Goal: Task Accomplishment & Management: Complete application form

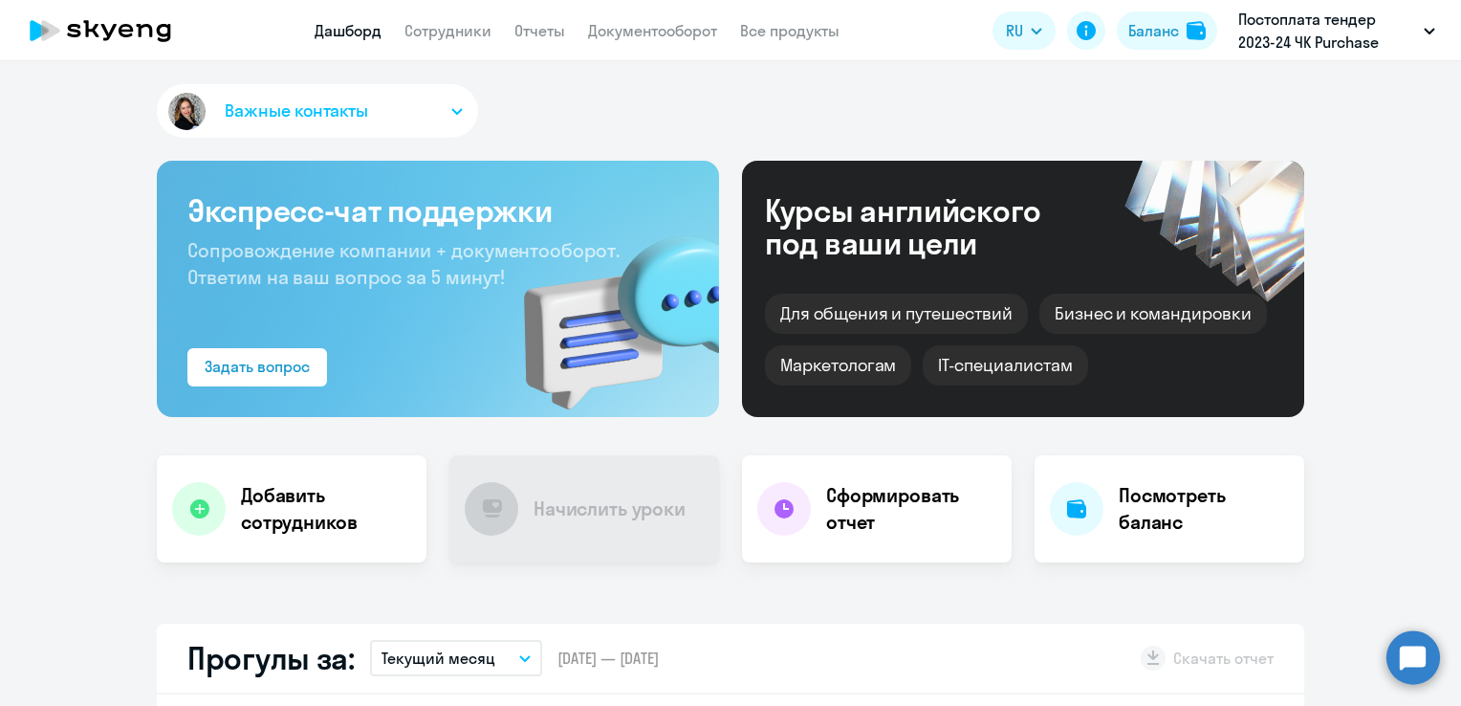
click at [1124, 363] on div "Для общения и путешествий [PERSON_NAME] и командировки Маркетологам IT-специали…" at bounding box center [1023, 333] width 516 height 103
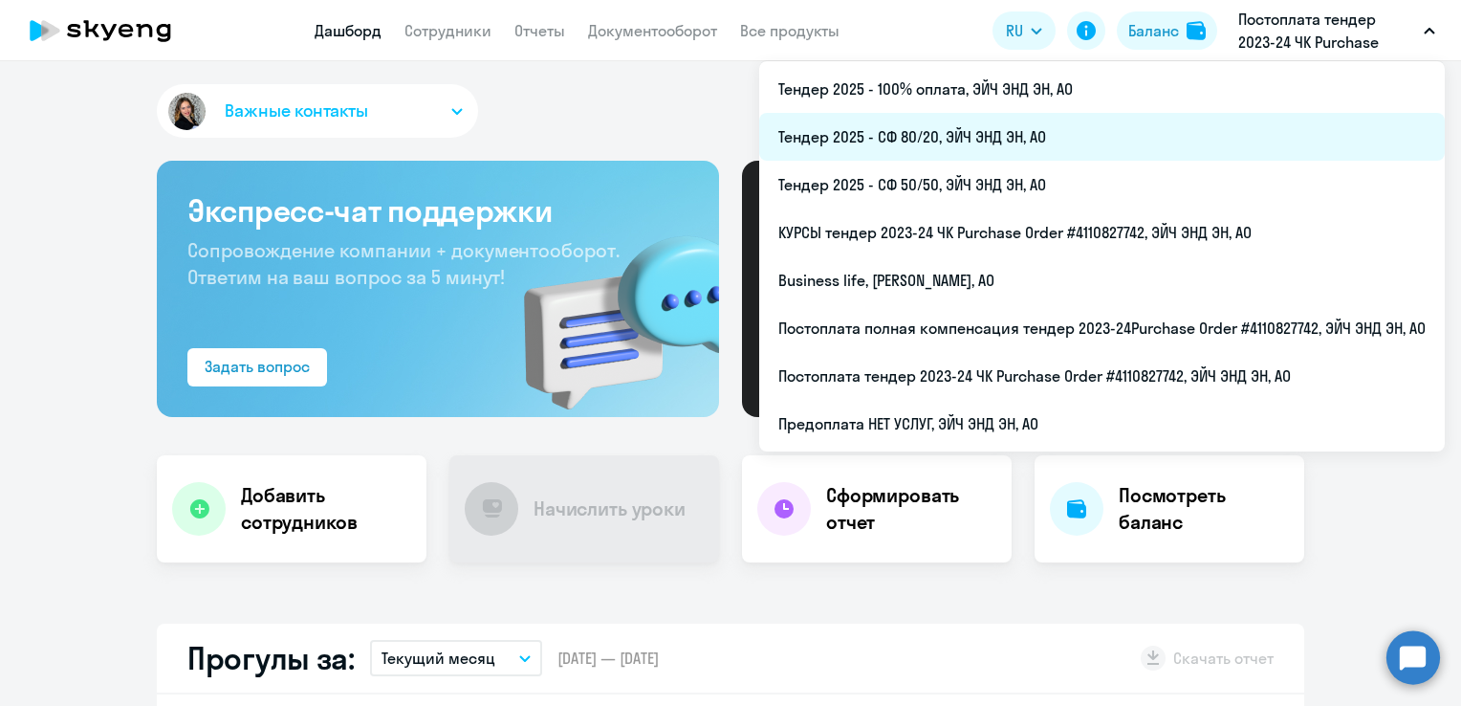
click at [893, 143] on li "Тендер 2025 - СФ 80/20, ЭЙЧ ЭНД ЭН, АО" at bounding box center [1101, 137] width 685 height 48
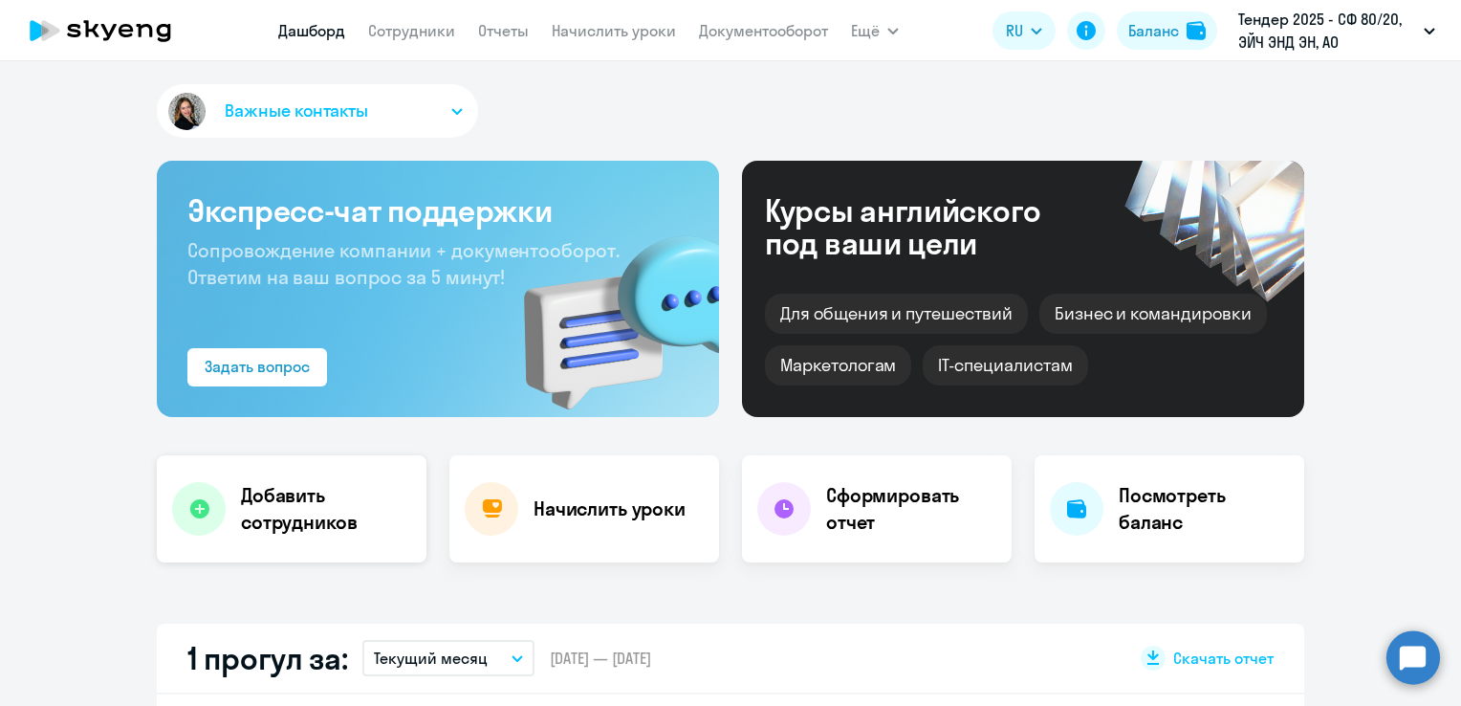
click at [199, 503] on icon at bounding box center [198, 508] width 19 height 19
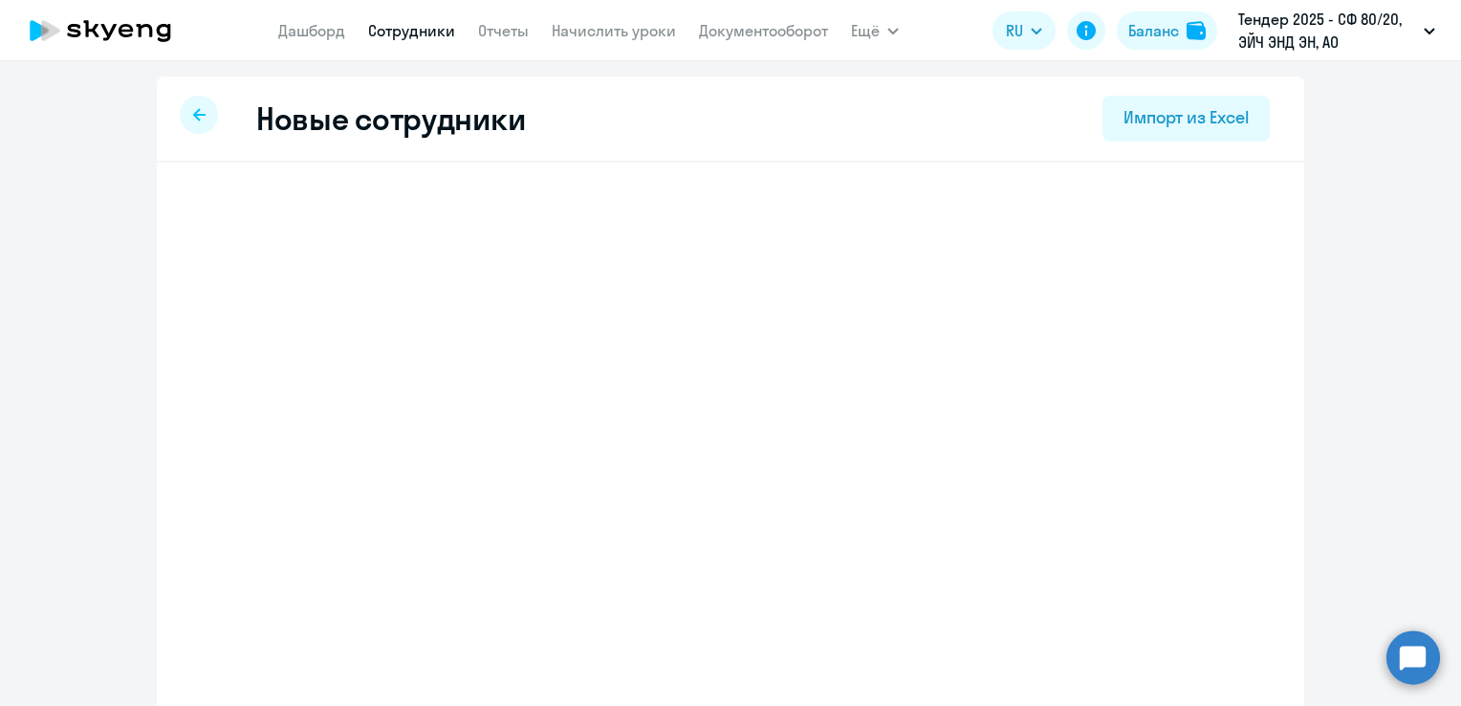
select select "english_adult_not_native_speaker"
select select "3"
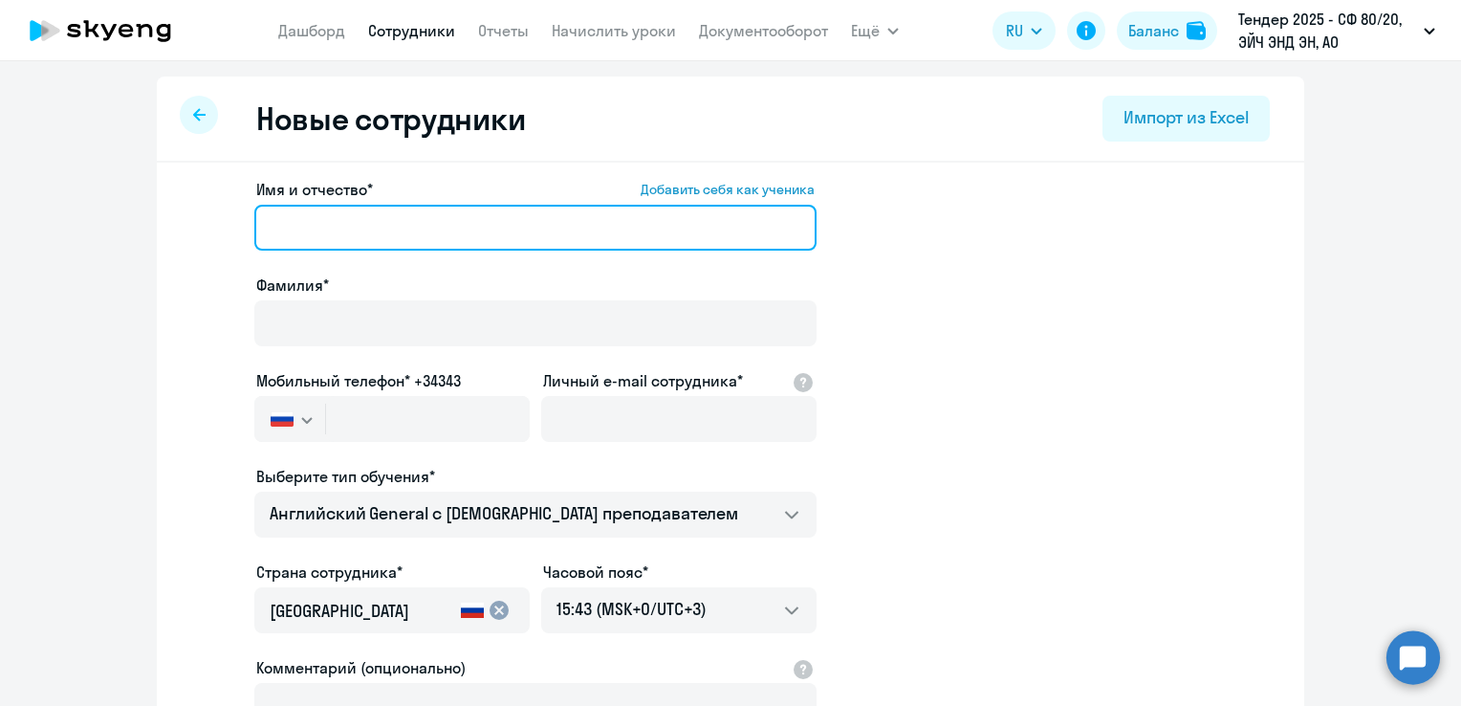
click at [311, 228] on input "Имя и отчество* Добавить себя как ученика" at bounding box center [535, 228] width 562 height 46
paste input "[PHONE_NUMBER]"
type input "[PHONE_NUMBER]"
drag, startPoint x: 268, startPoint y: 226, endPoint x: 208, endPoint y: 222, distance: 59.4
click at [208, 222] on app-new-student-form "Имя и отчество* Добавить себя как ученика [PHONE_NUMBER] Фамилия* Мобильный тел…" at bounding box center [730, 519] width 1086 height 682
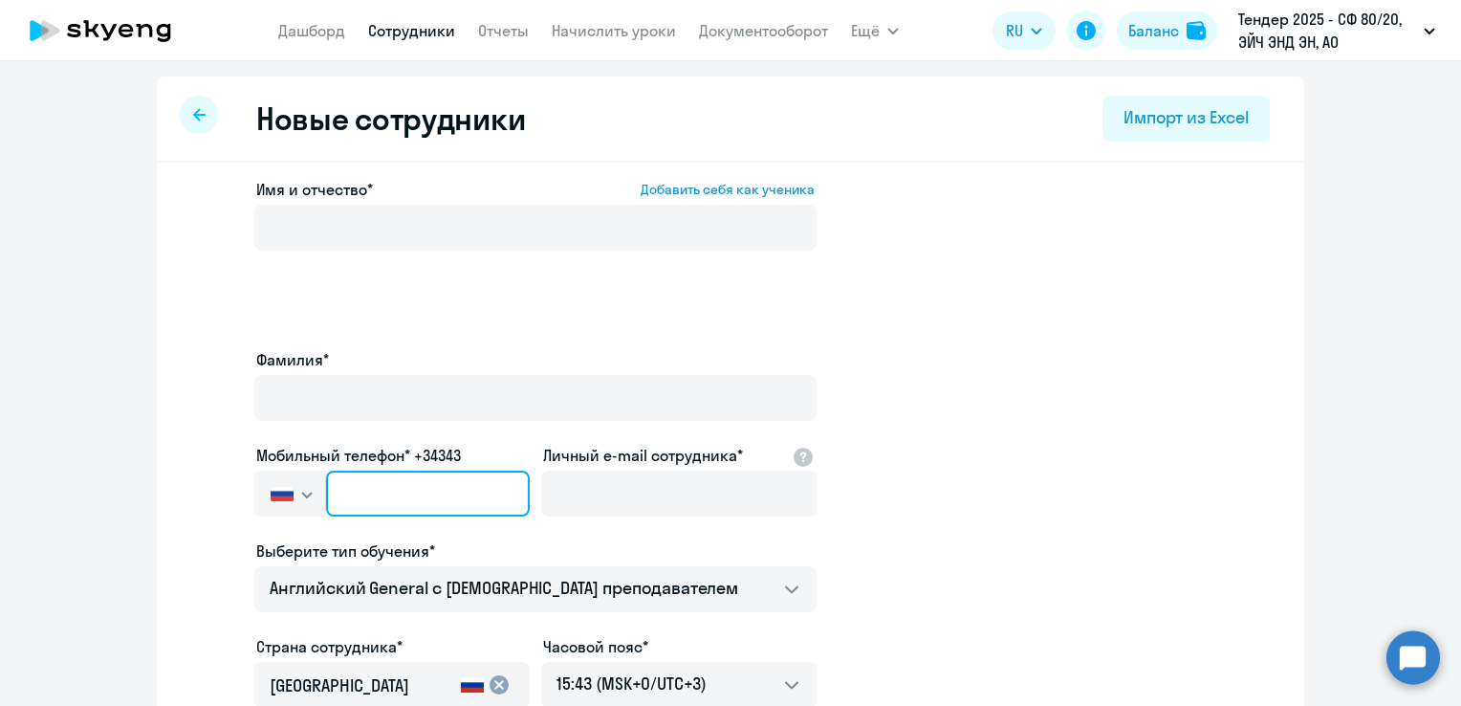
click at [407, 444] on div "Мобильный телефон* +34343 [GEOGRAPHIC_DATA] +7 [GEOGRAPHIC_DATA] +7 [GEOGRAPHIC…" at bounding box center [391, 484] width 275 height 80
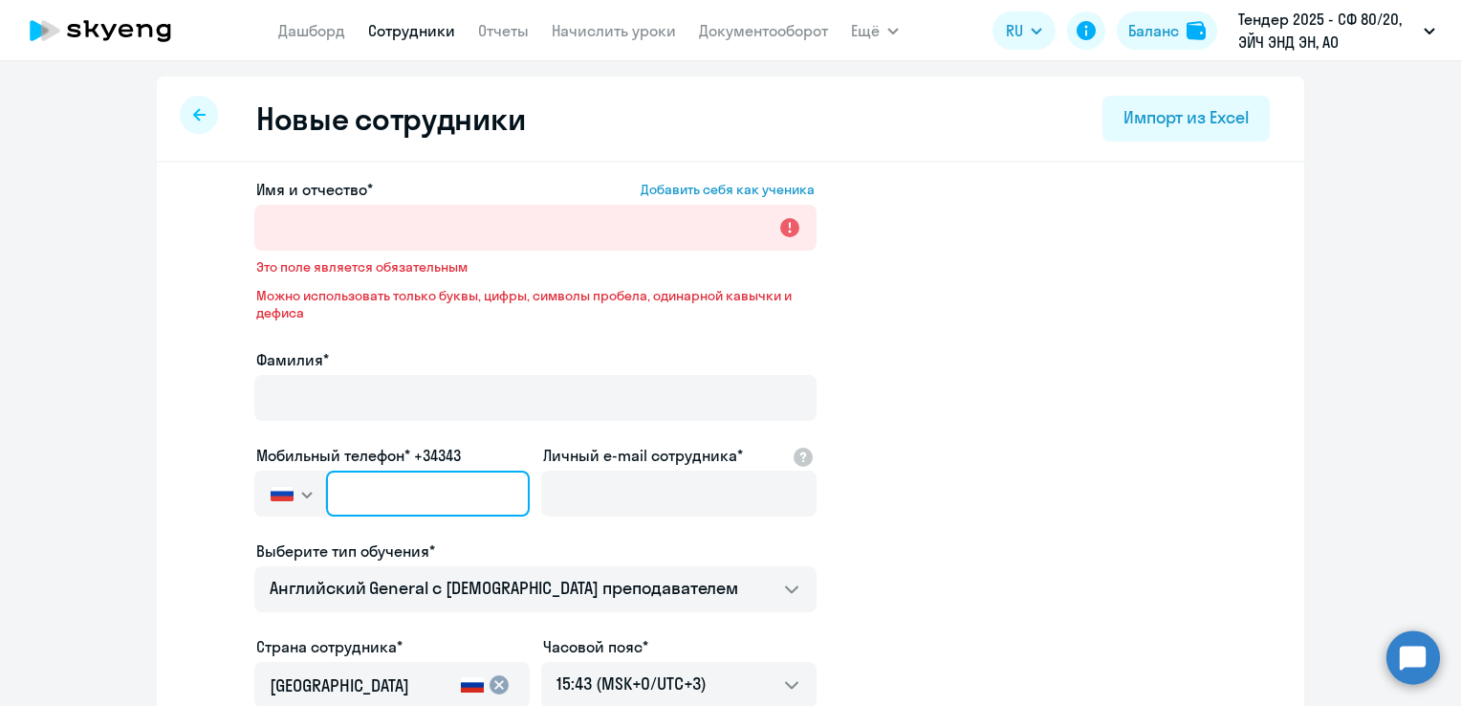
paste input "[PHONE_NUMBER]"
type input "[PHONE_NUMBER]"
click at [959, 467] on app-new-student-form "Имя и отчество* Добавить себя как ученика Это поле является обязательным Можно …" at bounding box center [730, 556] width 1086 height 756
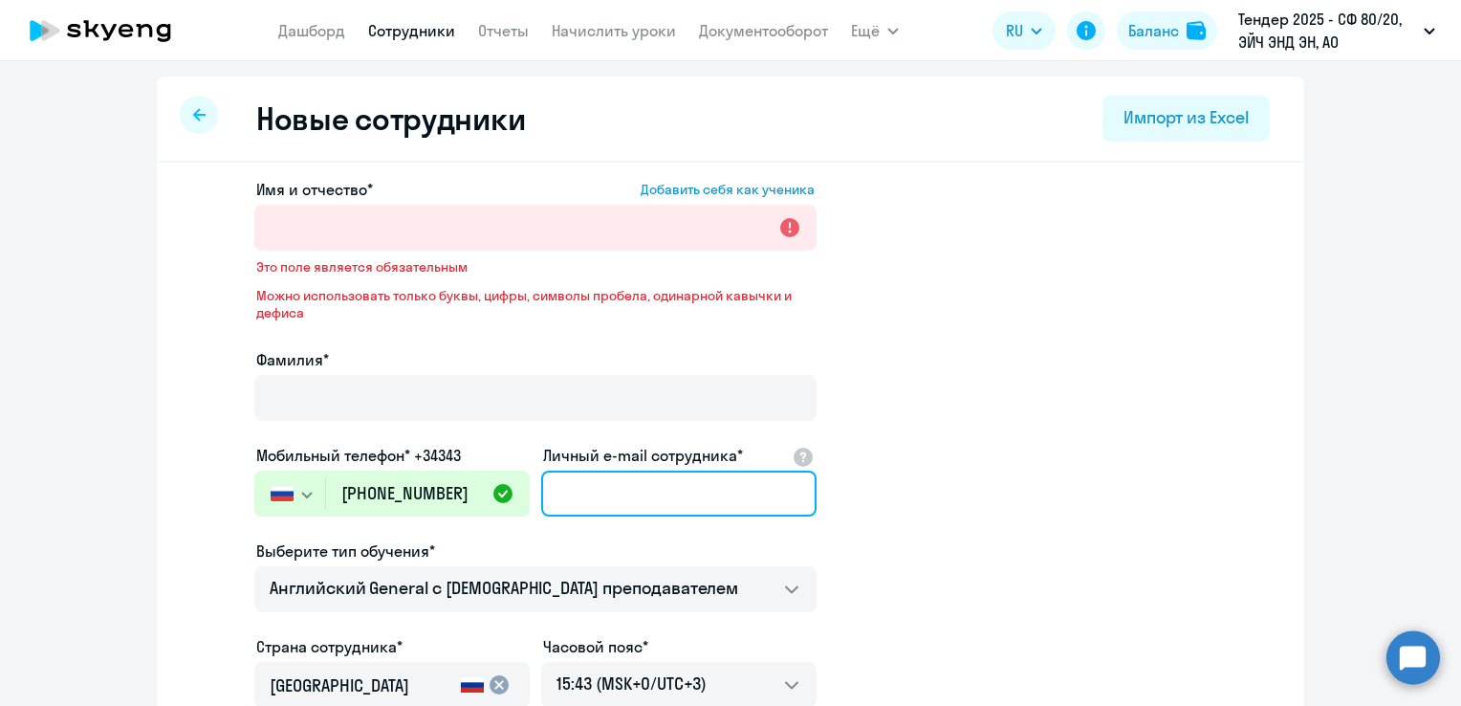
click at [593, 498] on input "Личный e-mail сотрудника*" at bounding box center [678, 493] width 275 height 46
paste input "[EMAIL_ADDRESS][DOMAIN_NAME]"
type input "[EMAIL_ADDRESS][DOMAIN_NAME]"
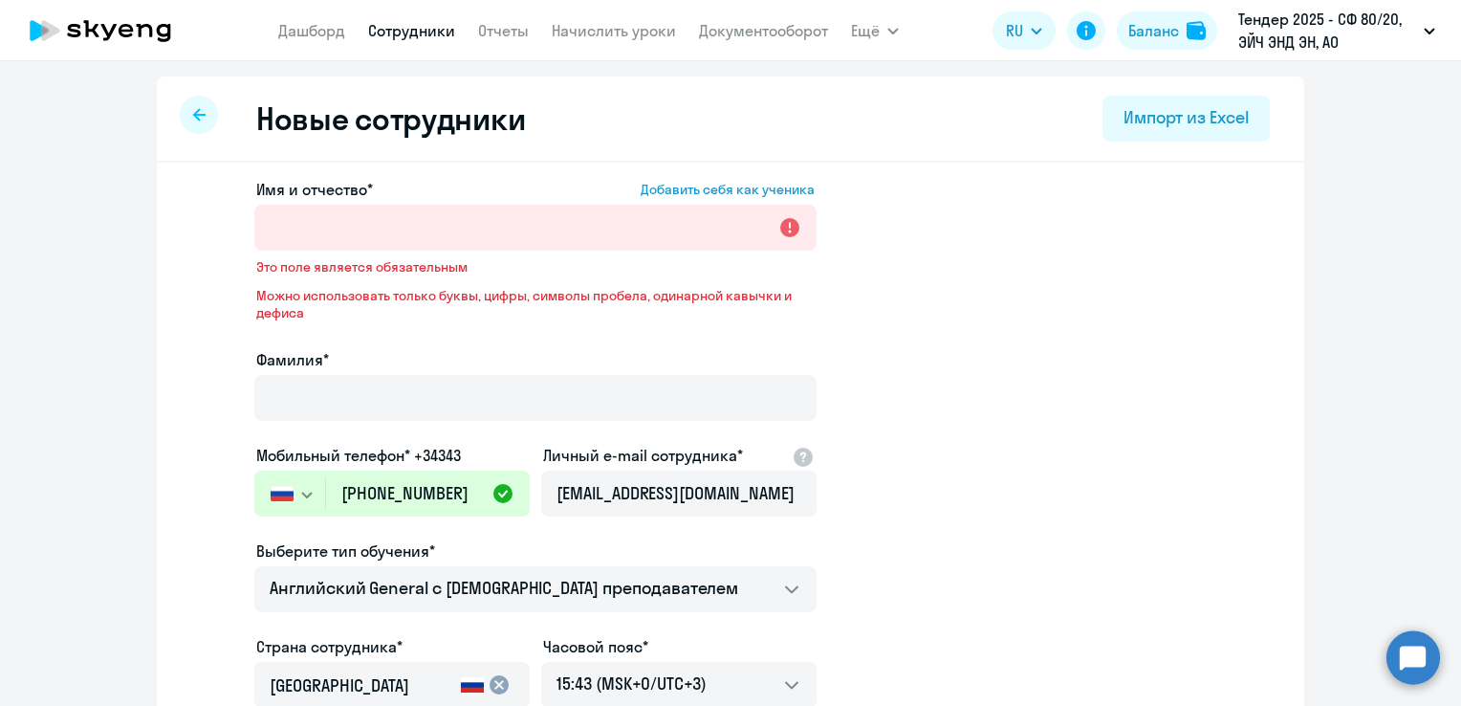
click at [912, 516] on app-new-student-form "Имя и отчество* Добавить себя как ученика Это поле является обязательным Можно …" at bounding box center [730, 556] width 1086 height 756
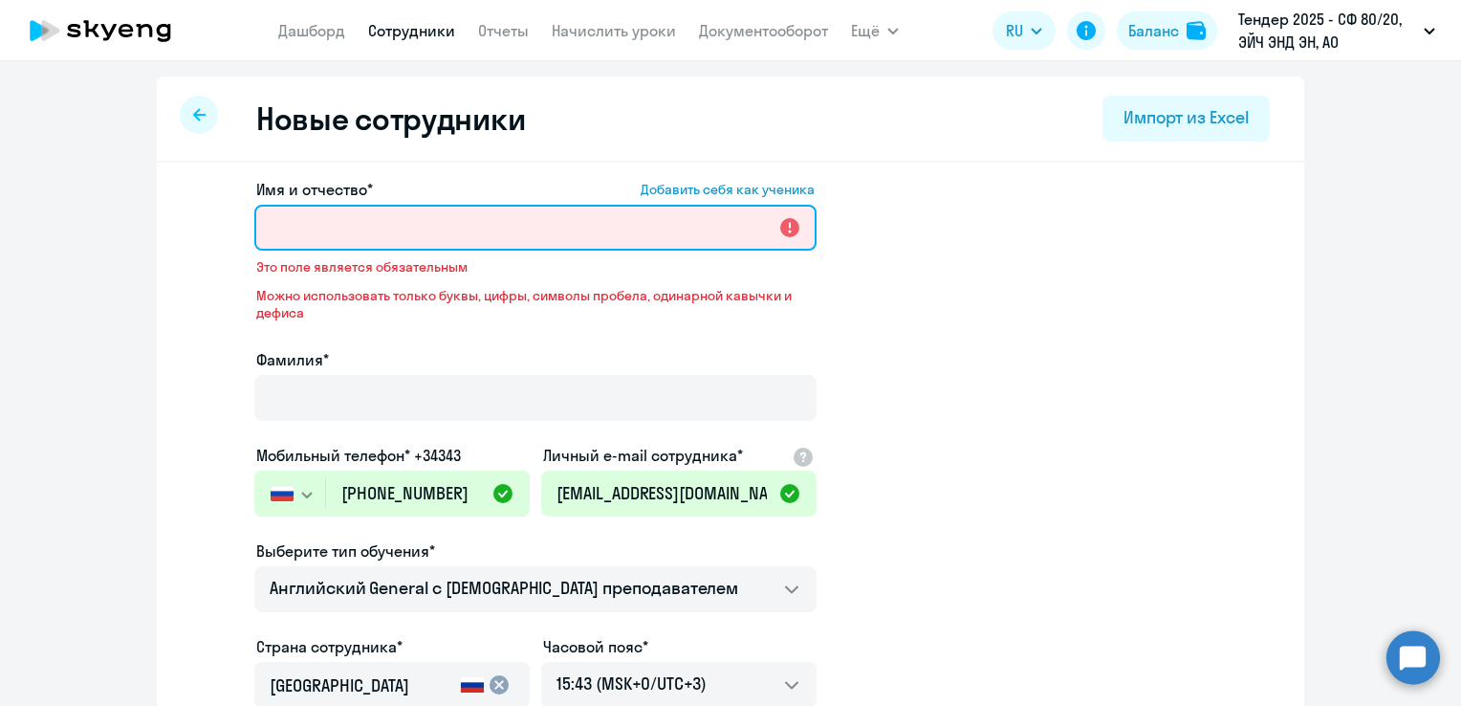
click at [311, 225] on input "Имя и отчество* Добавить себя как ученика" at bounding box center [535, 228] width 562 height 46
paste input "[PERSON_NAME]"
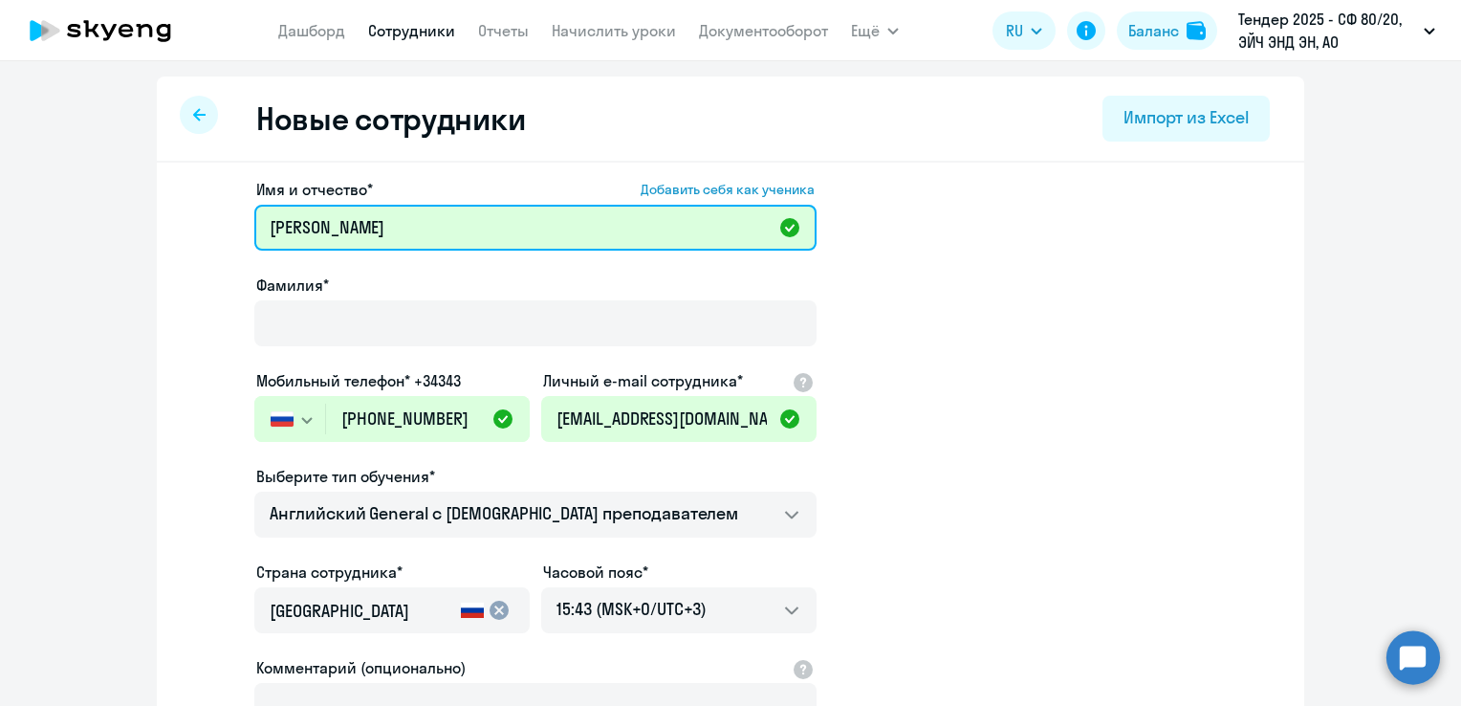
drag, startPoint x: 430, startPoint y: 235, endPoint x: 311, endPoint y: 234, distance: 119.5
click at [311, 234] on input "[PERSON_NAME]" at bounding box center [535, 228] width 562 height 46
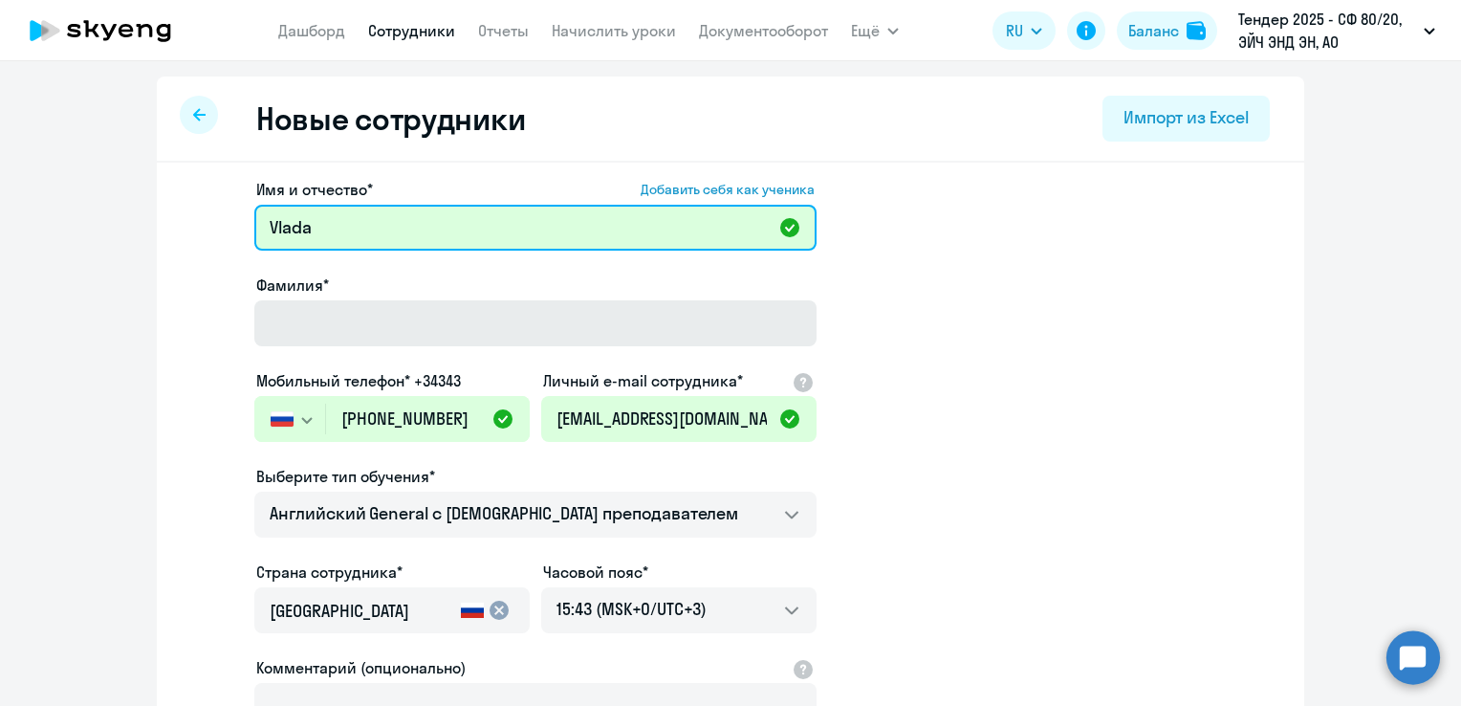
type input "Vlada"
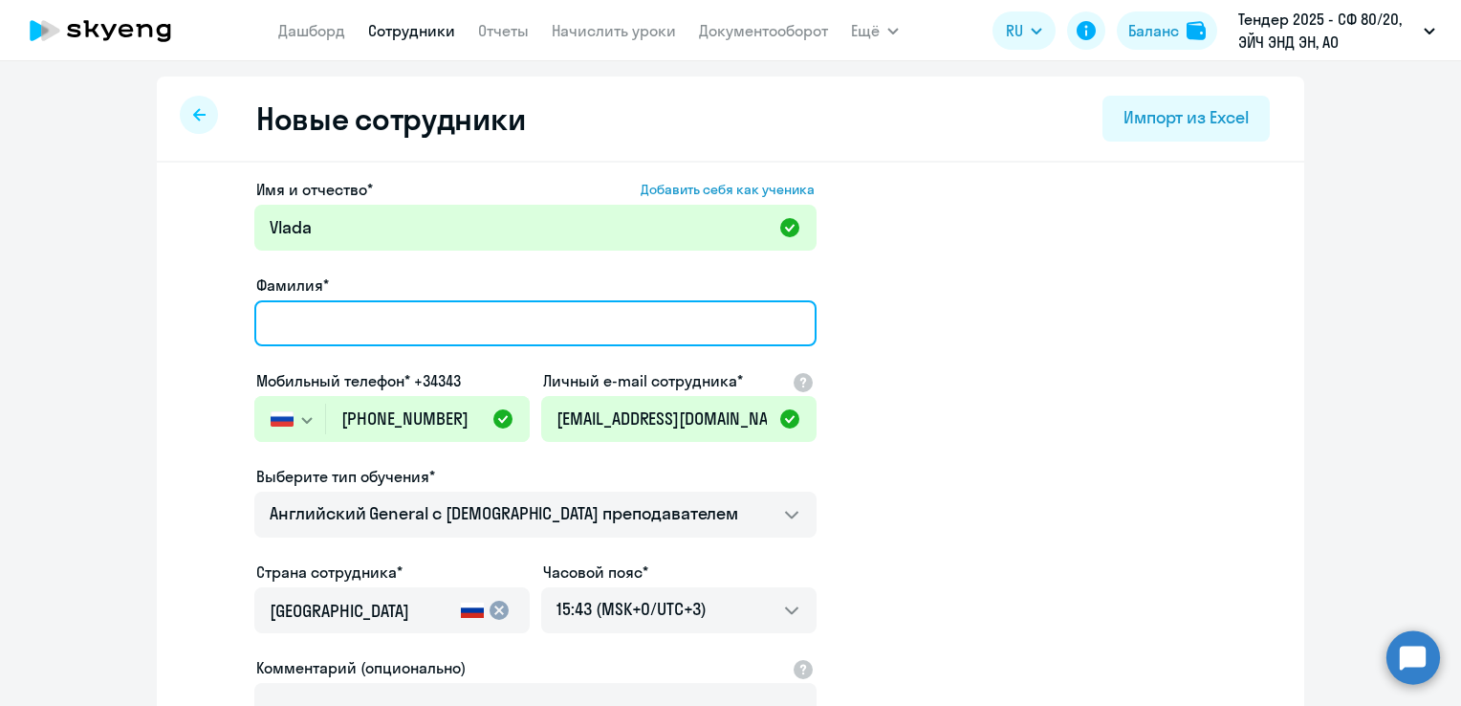
click at [306, 315] on input "Фамилия*" at bounding box center [535, 323] width 562 height 46
paste input "Musagitova"
type input "Musagitova"
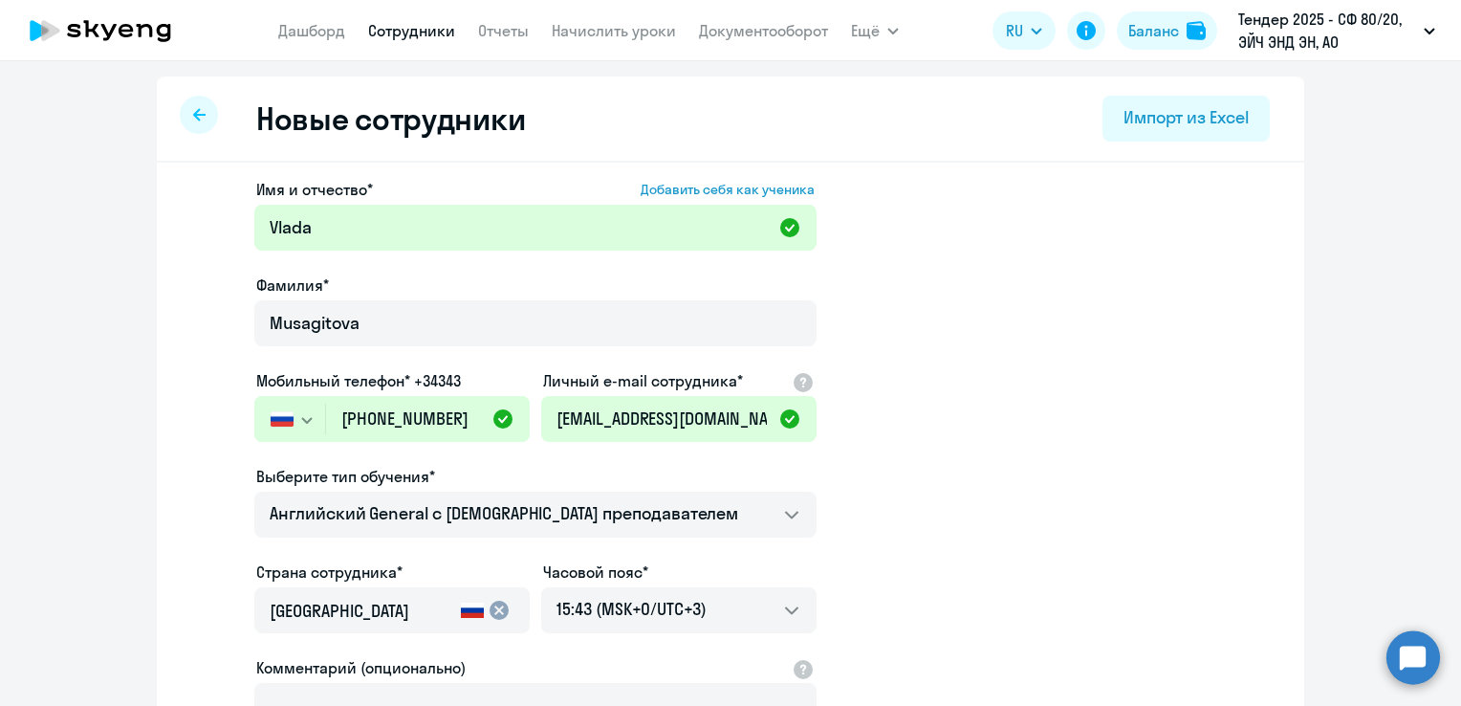
click at [929, 331] on app-new-student-form "Имя и отчество* Добавить себя как ученика [PERSON_NAME]* [PERSON_NAME] Мобильны…" at bounding box center [730, 519] width 1086 height 682
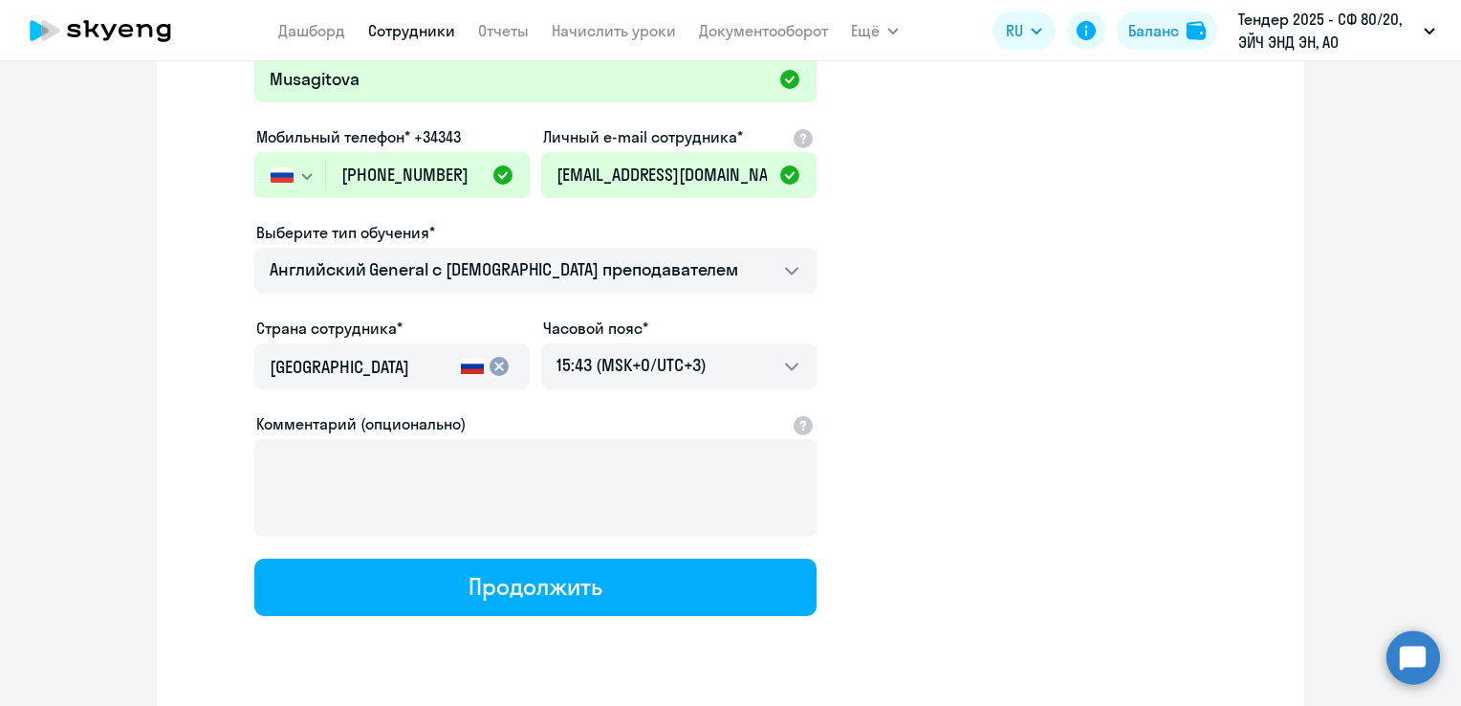
scroll to position [294, 0]
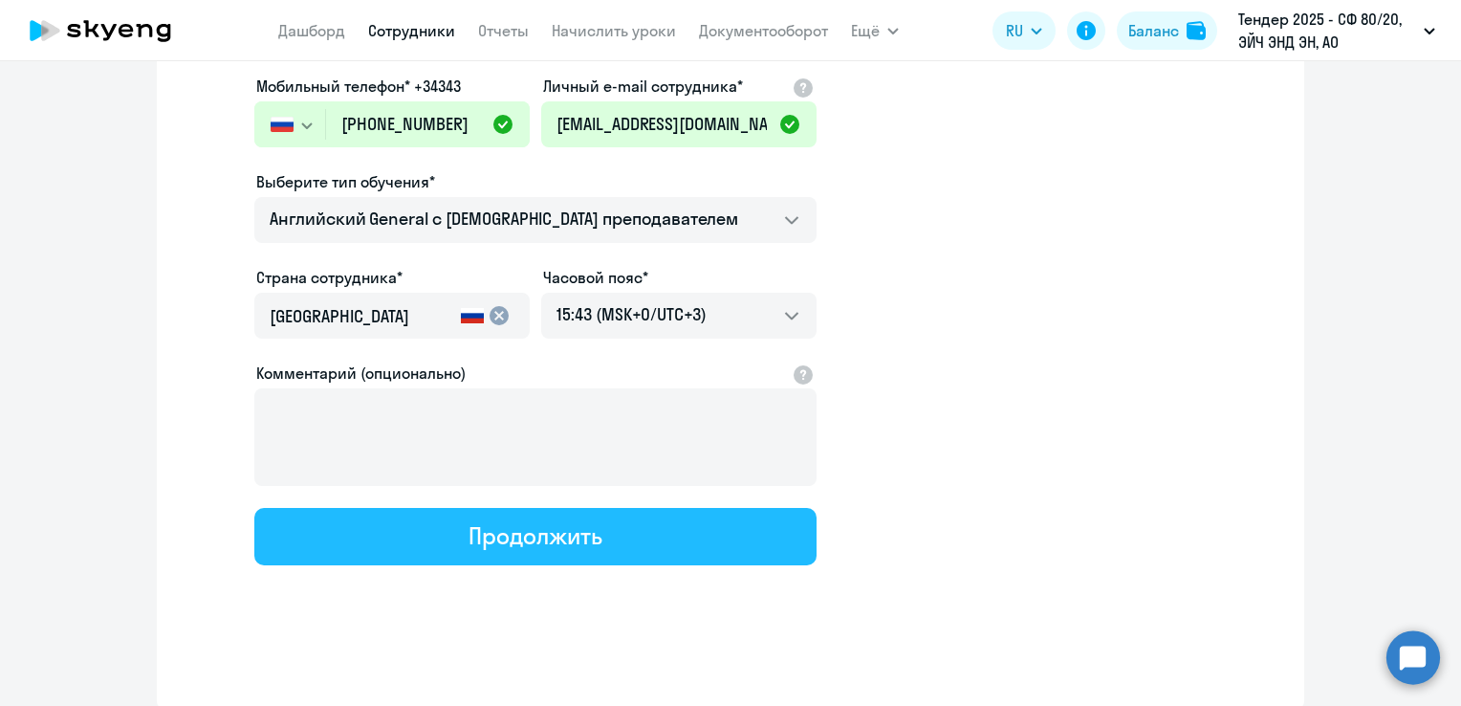
click at [527, 538] on div "Продолжить" at bounding box center [534, 535] width 133 height 31
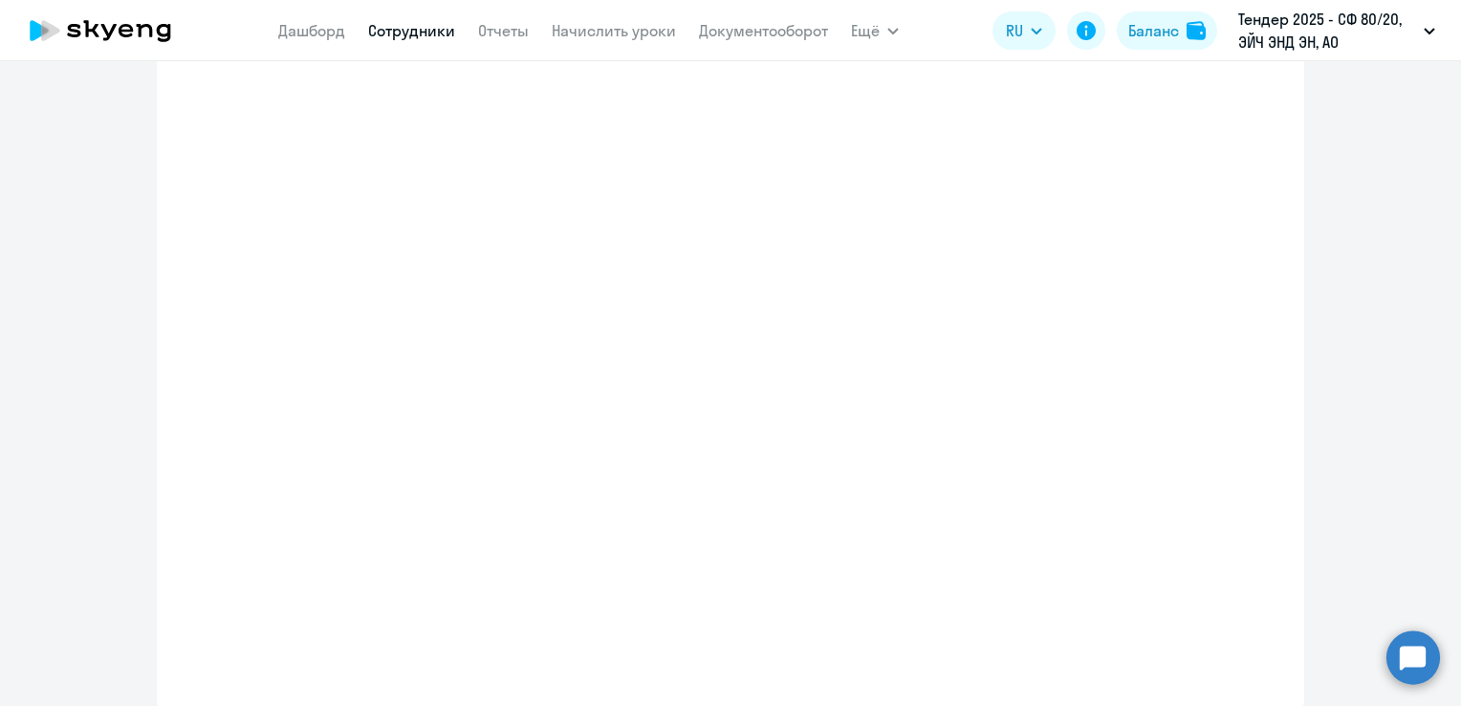
select select "english_adult_not_native_speaker"
select select "3"
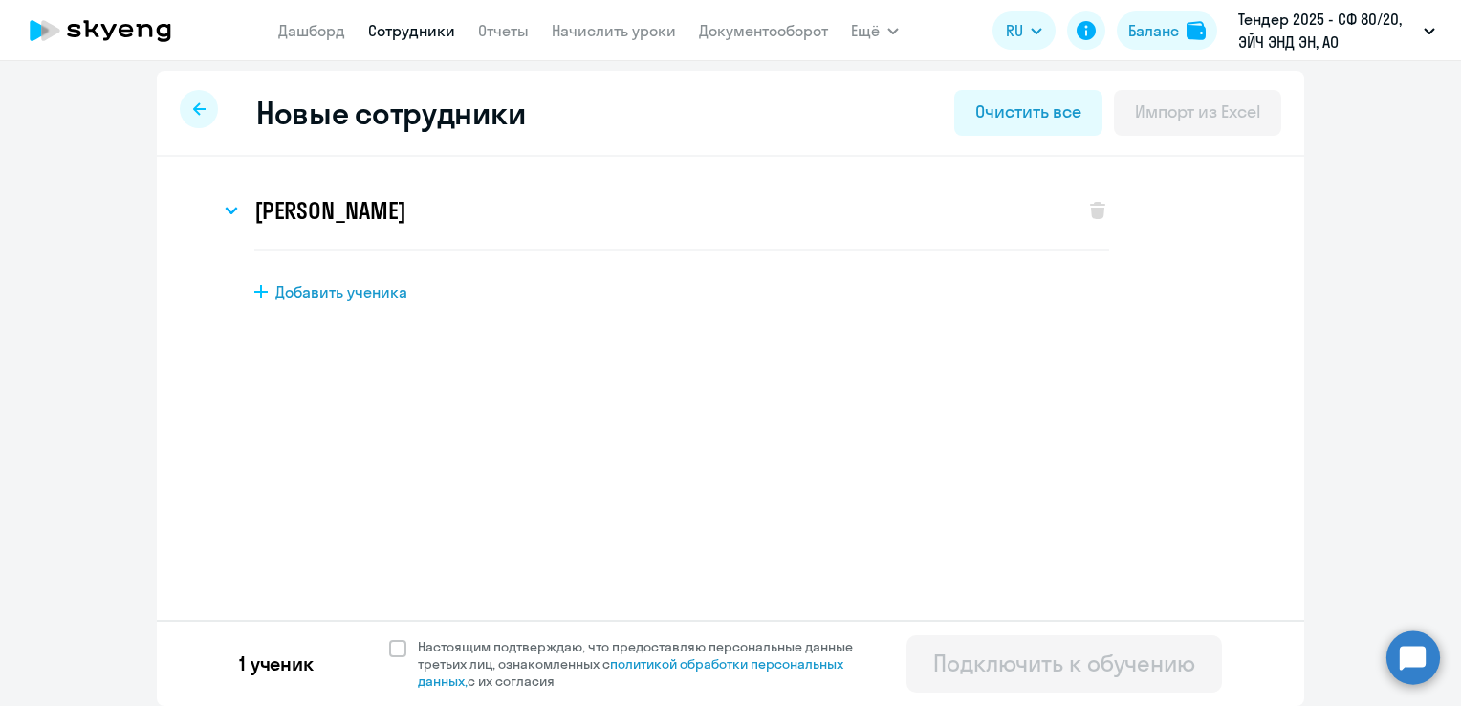
scroll to position [0, 0]
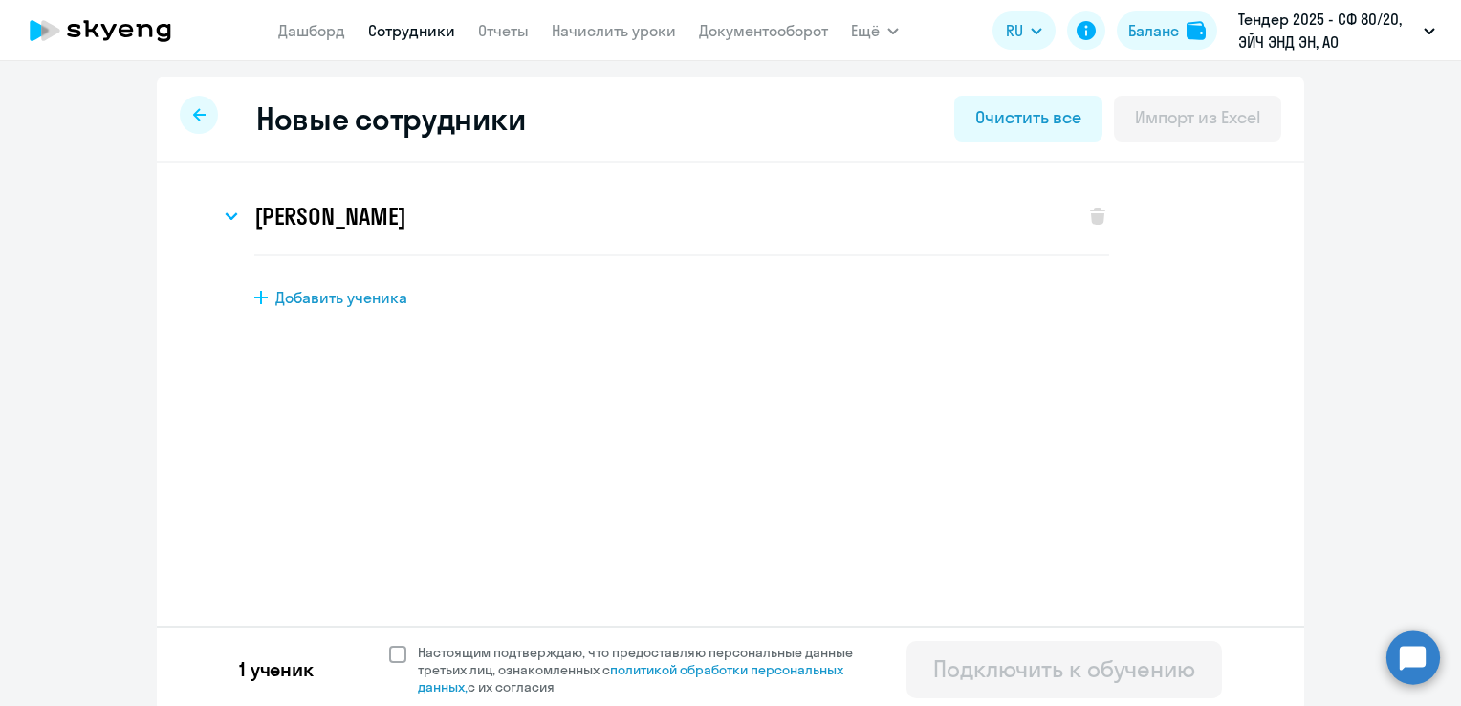
click at [389, 656] on span at bounding box center [397, 653] width 17 height 17
click at [388, 643] on input "Настоящим подтверждаю, что предоставляю персональные данные третьих лиц, ознако…" at bounding box center [388, 642] width 1 height 1
checkbox input "true"
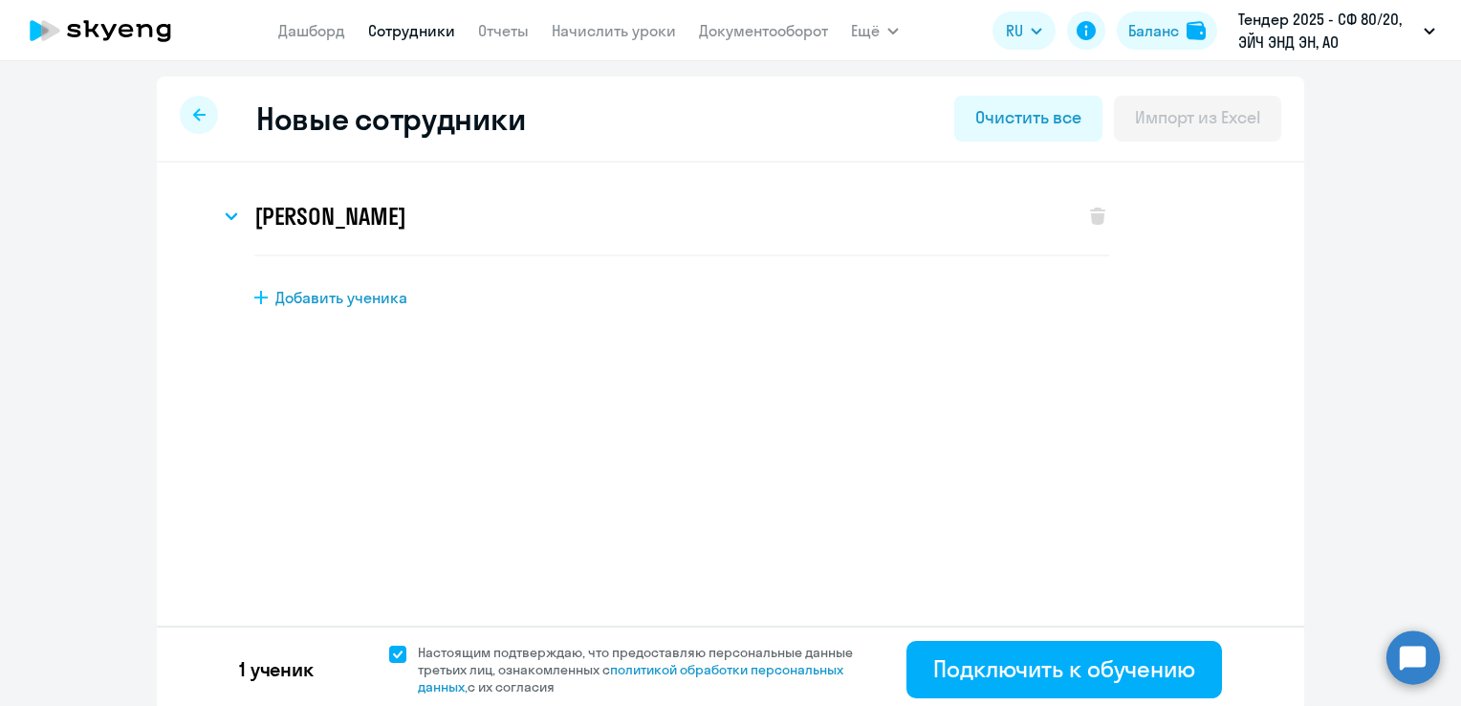
scroll to position [6, 0]
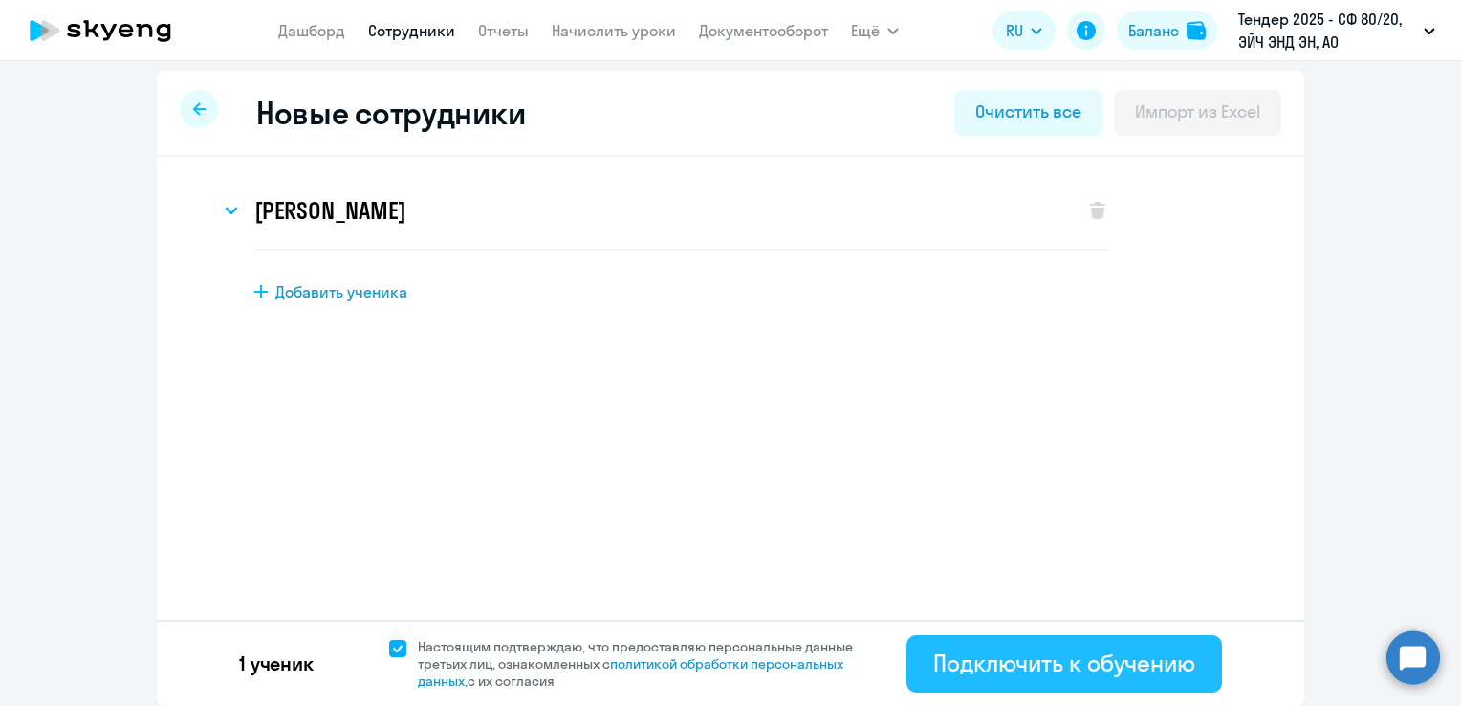
click at [1022, 666] on div "Подключить к обучению" at bounding box center [1064, 662] width 262 height 31
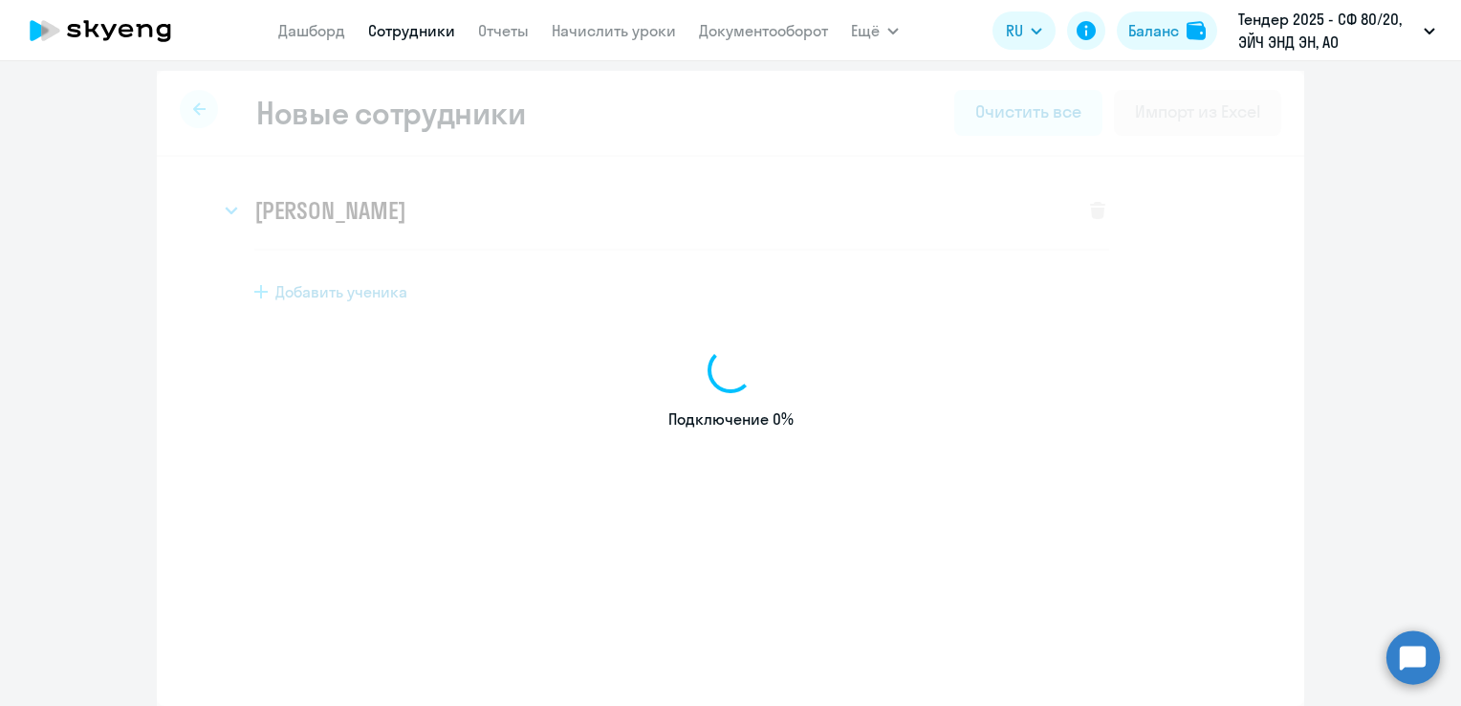
select select "english_adult_not_native_speaker"
select select "3"
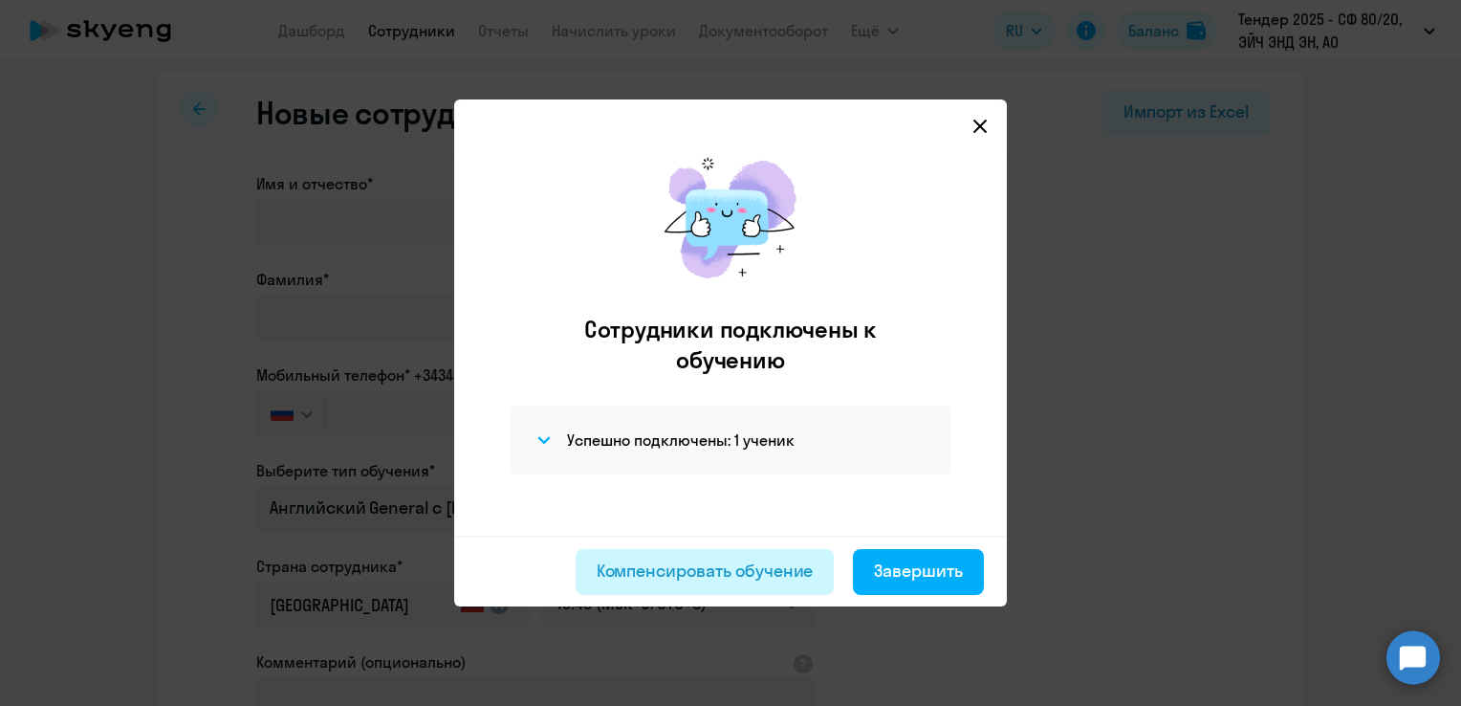
click at [743, 564] on div "Компенсировать обучение" at bounding box center [705, 570] width 217 height 25
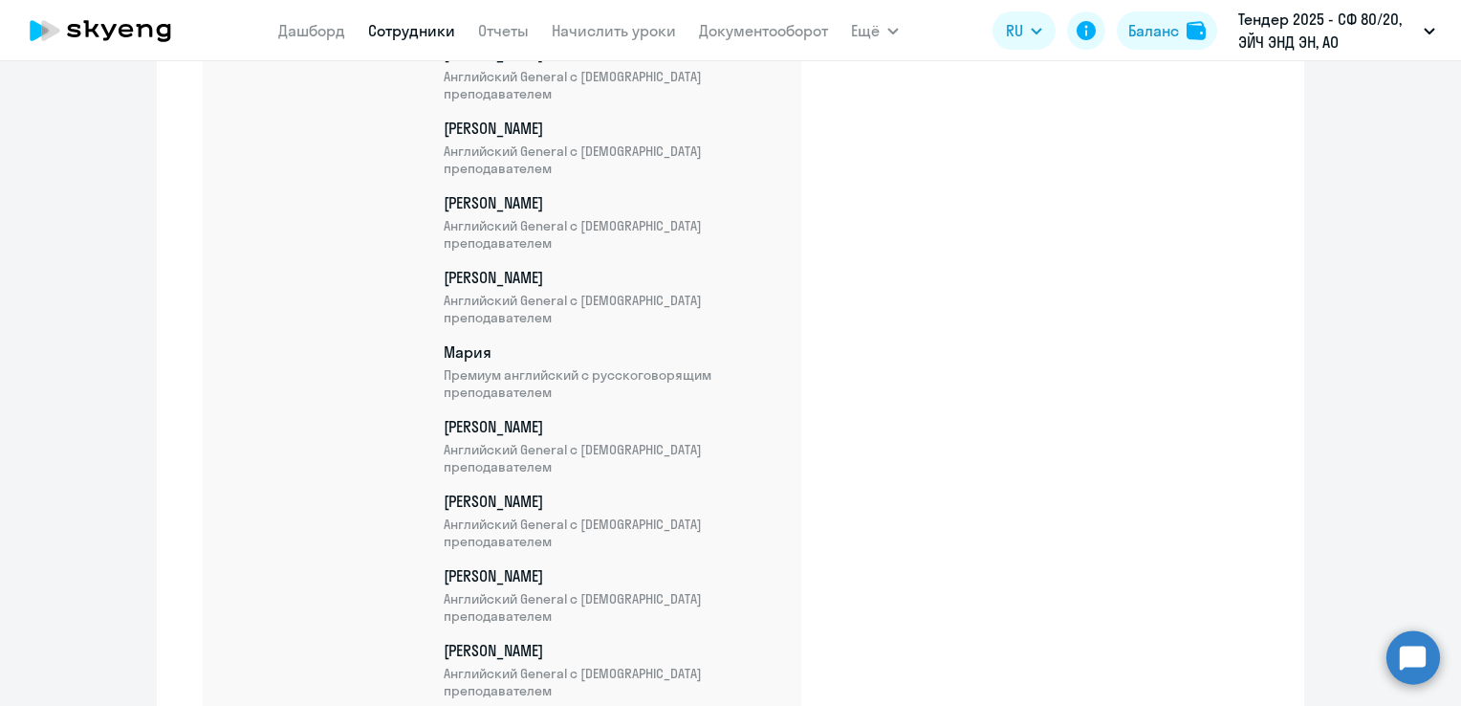
scroll to position [3007, 0]
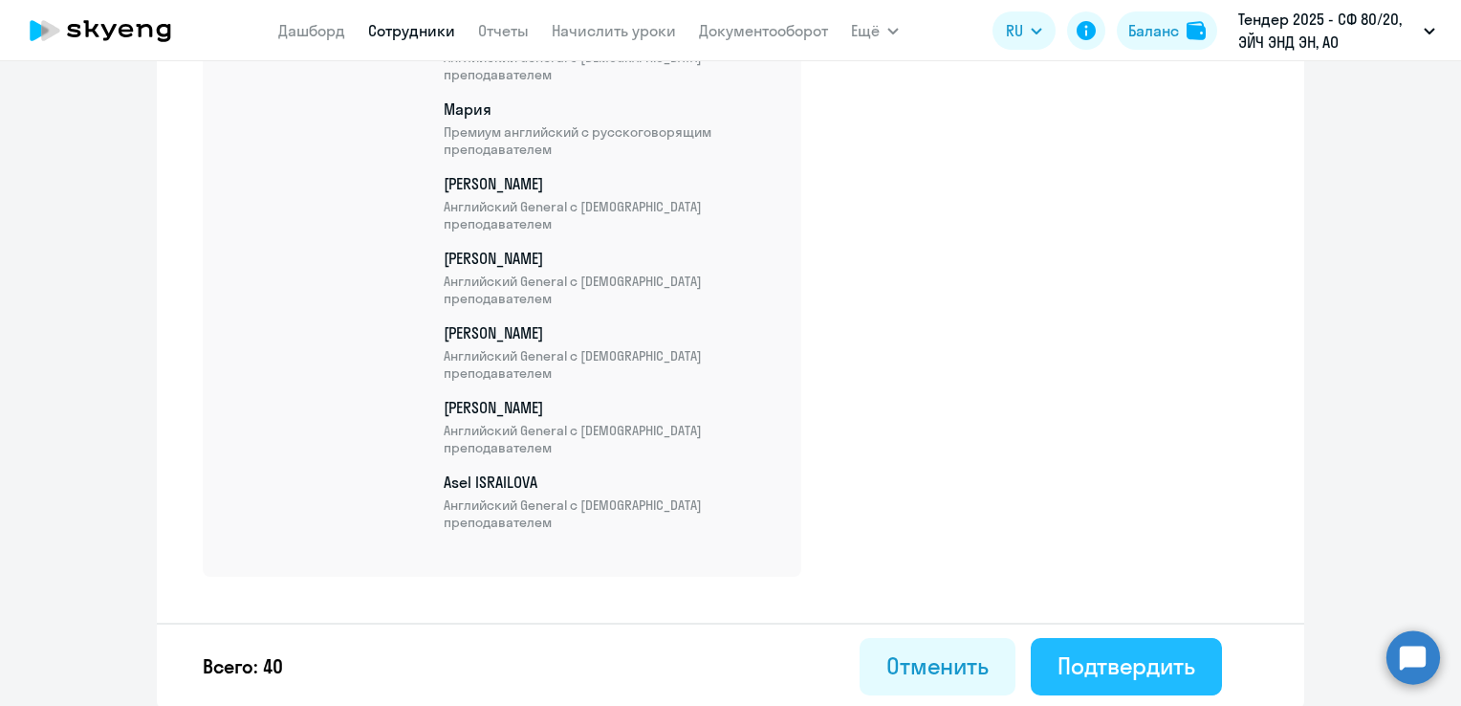
click at [1086, 667] on div "Подтвердить" at bounding box center [1126, 665] width 138 height 31
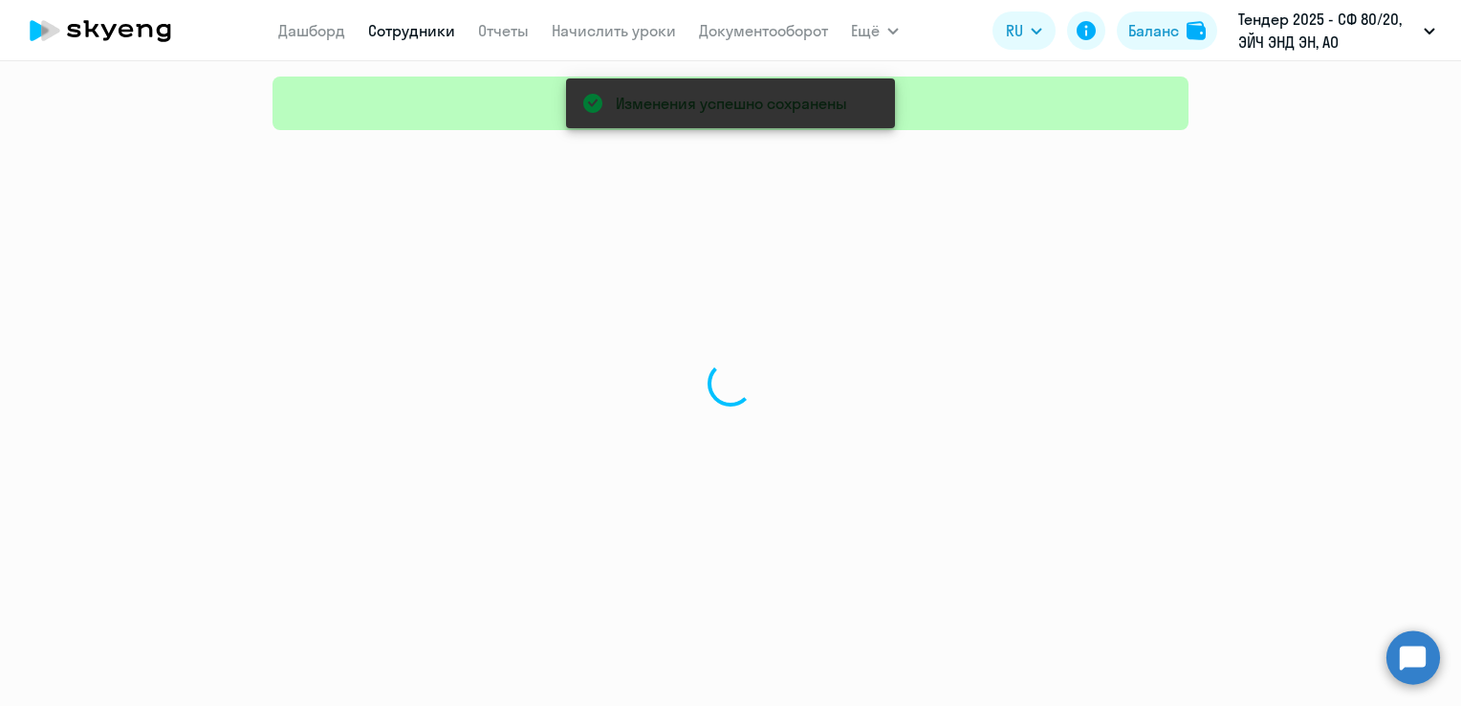
select select "30"
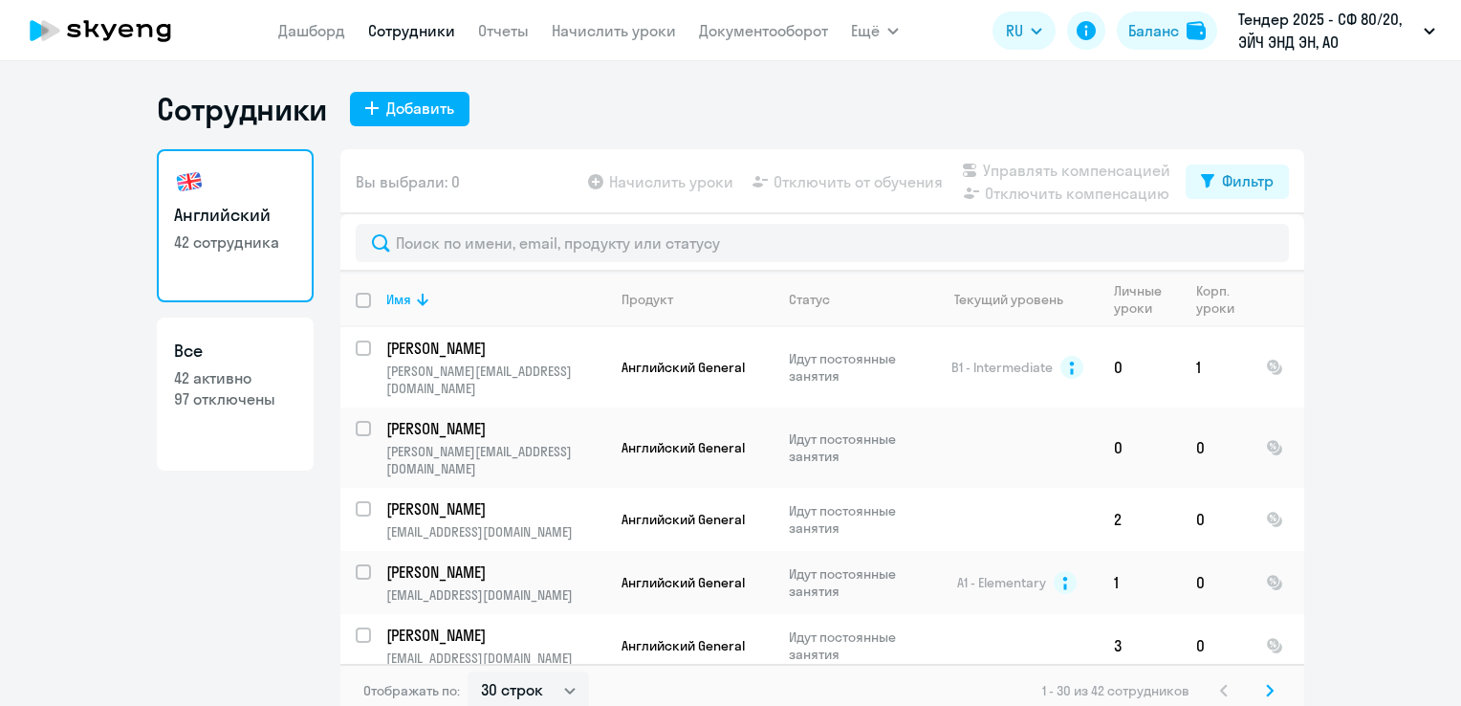
select select "30"
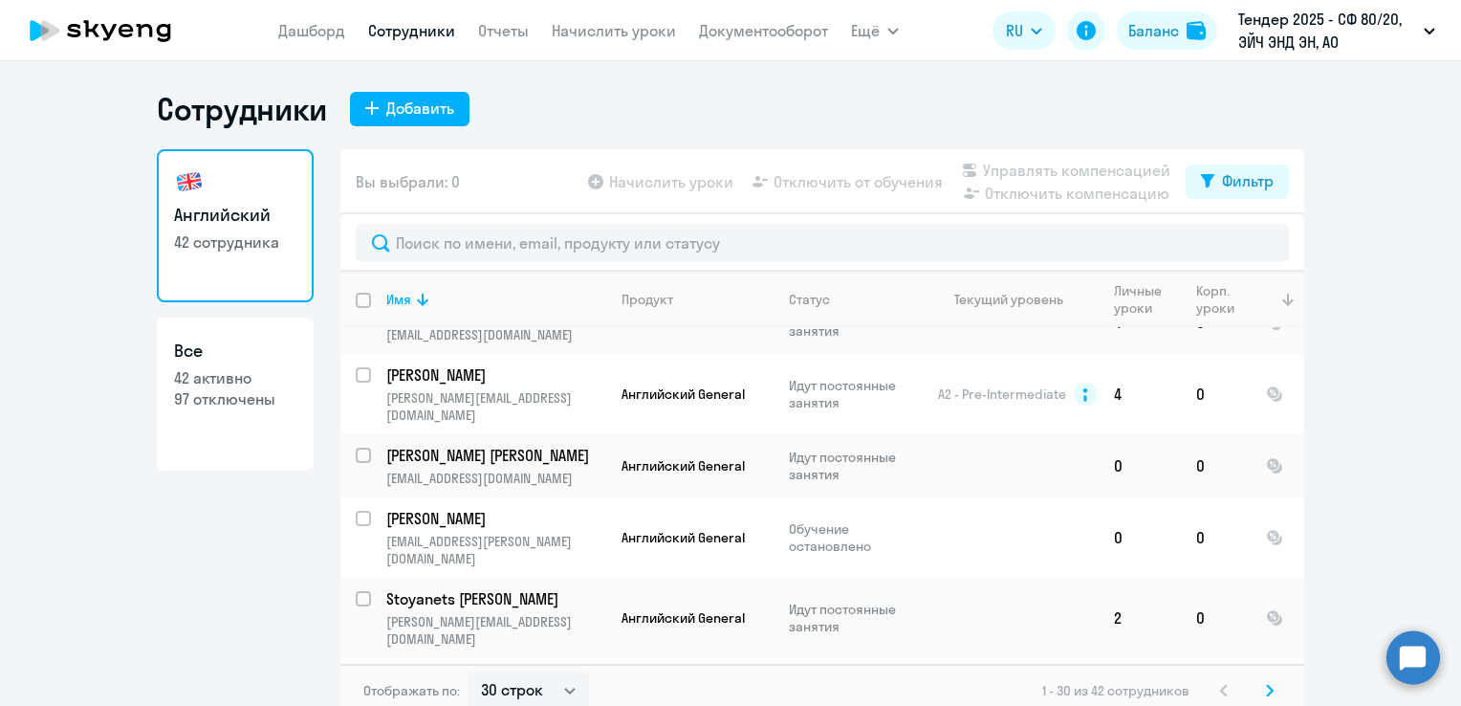
scroll to position [11, 0]
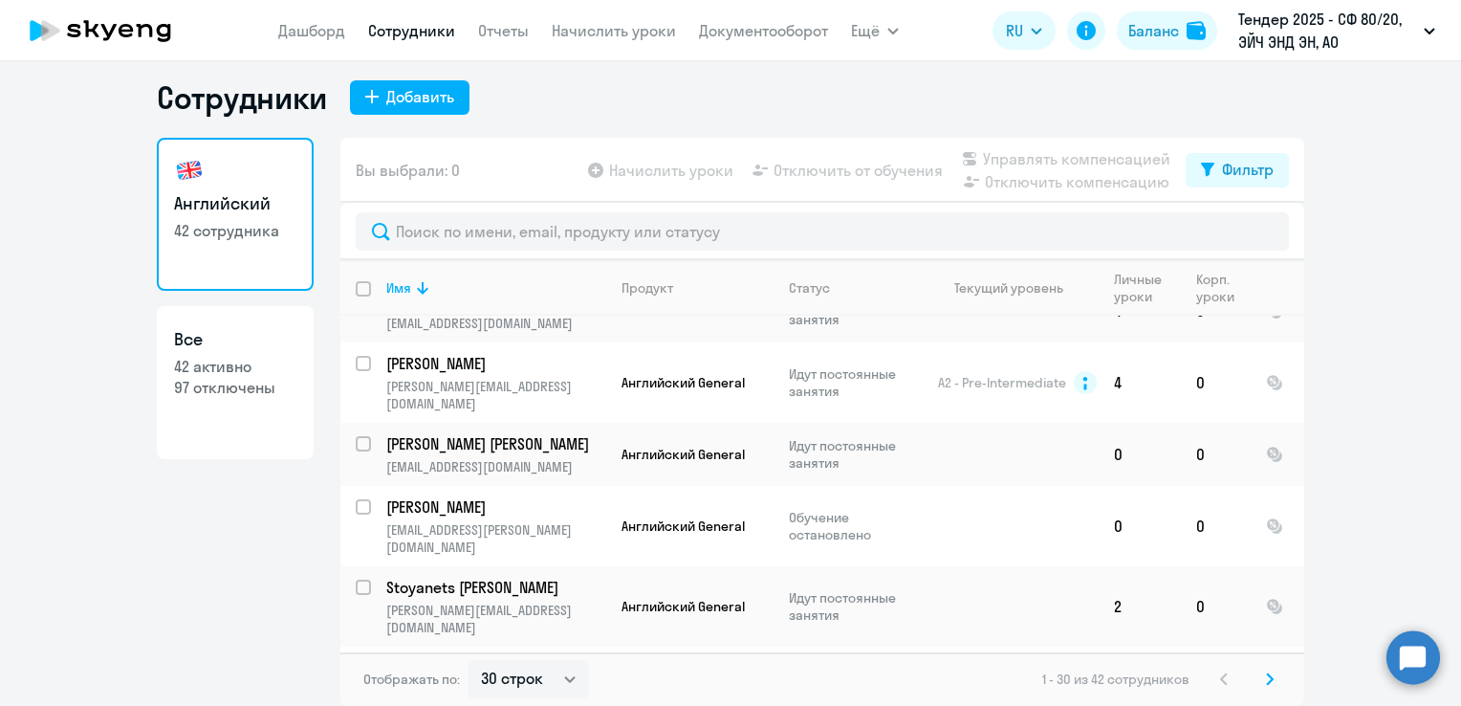
click at [700, 92] on div "Сотрудники Добавить" at bounding box center [730, 97] width 1147 height 38
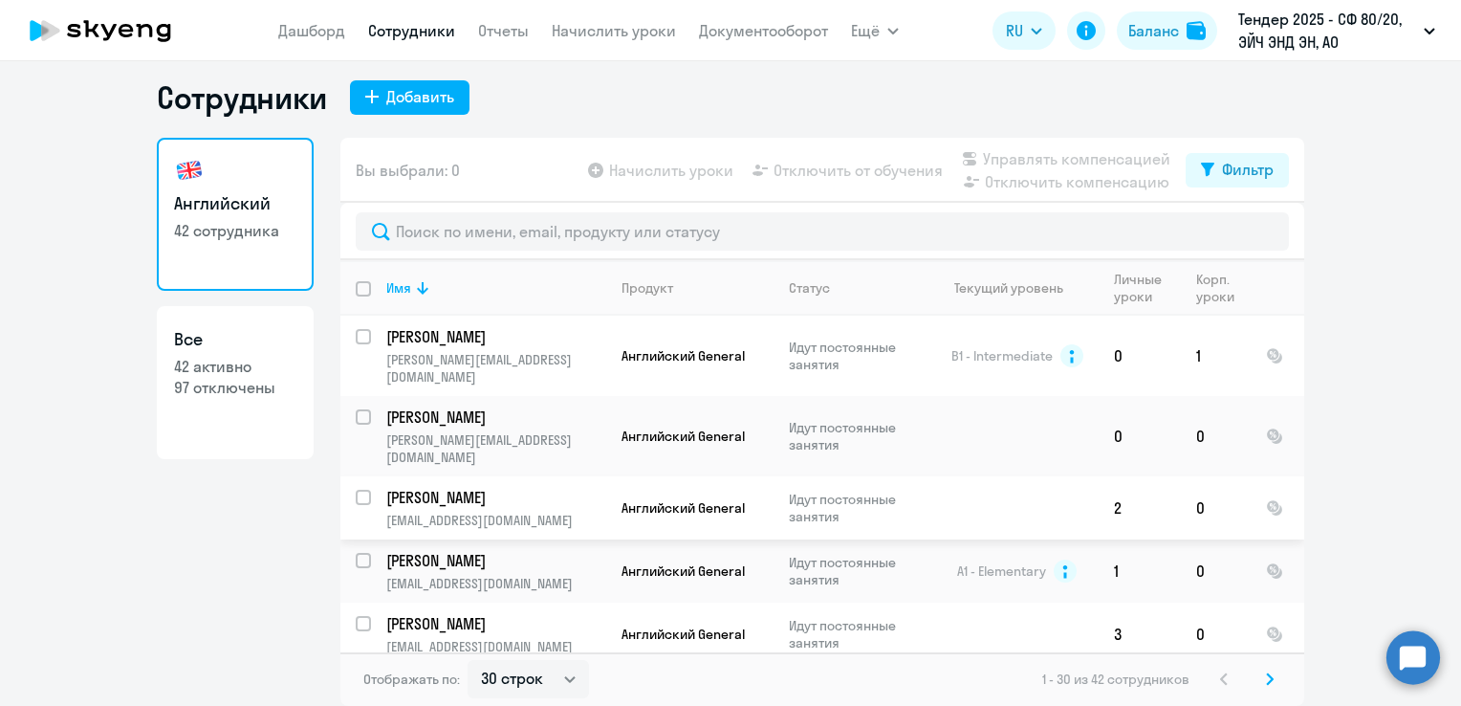
scroll to position [0, 0]
